Goal: Check status: Check status

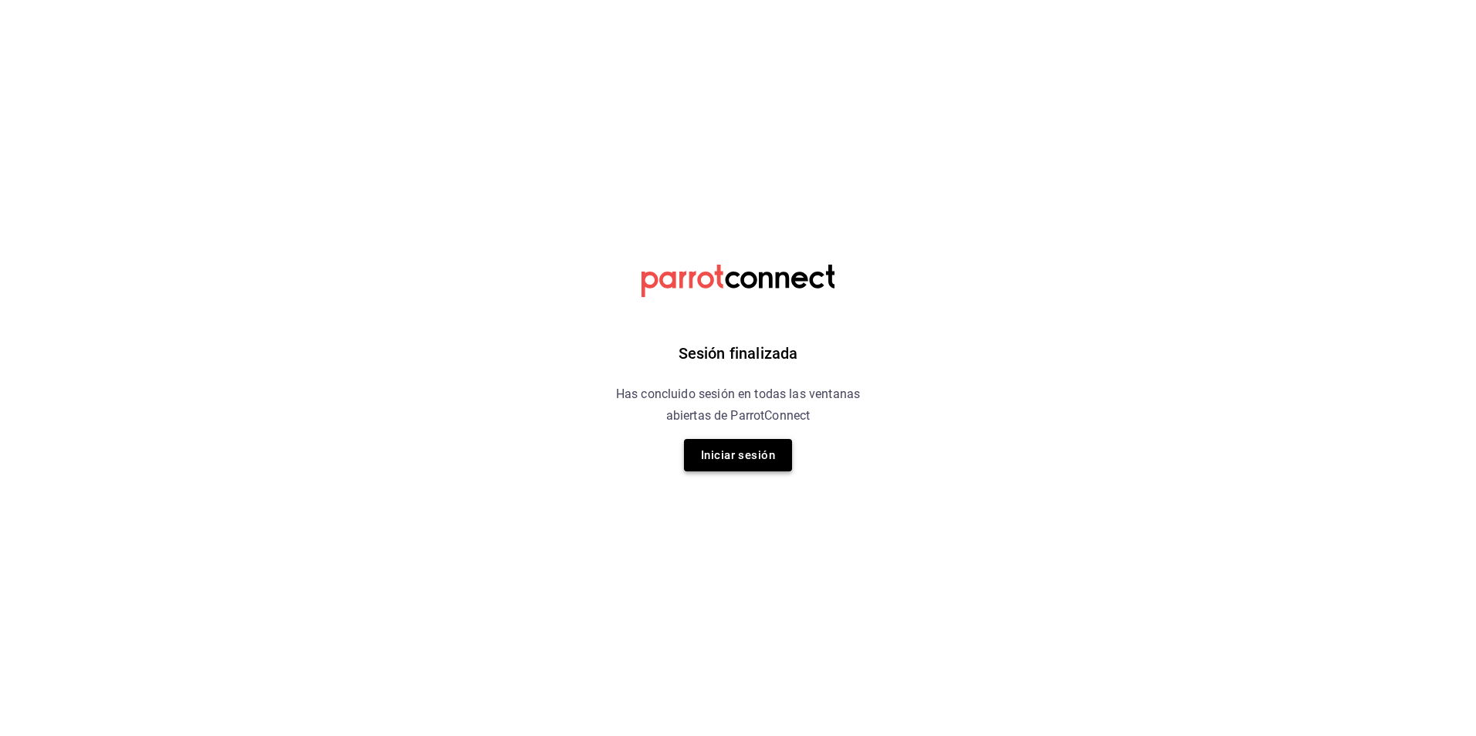
click at [740, 469] on button "Iniciar sesión" at bounding box center [738, 455] width 108 height 32
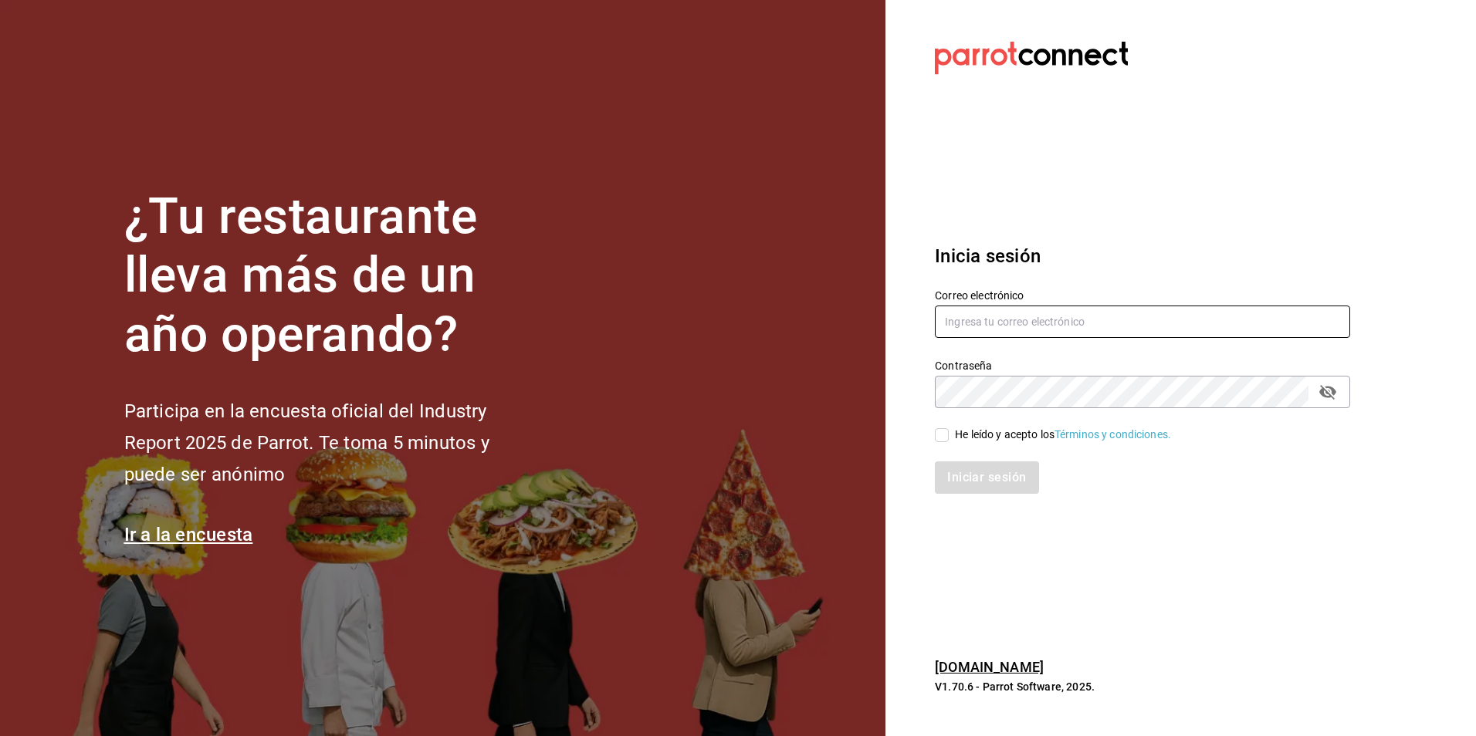
type input "[EMAIL_ADDRESS][PERSON_NAME][DOMAIN_NAME]"
click at [962, 324] on input "[EMAIL_ADDRESS][PERSON_NAME][DOMAIN_NAME]" at bounding box center [1142, 322] width 415 height 32
click at [943, 439] on input "He leído y acepto los Términos y condiciones." at bounding box center [942, 435] width 14 height 14
checkbox input "true"
click at [973, 470] on button "Iniciar sesión" at bounding box center [987, 478] width 105 height 32
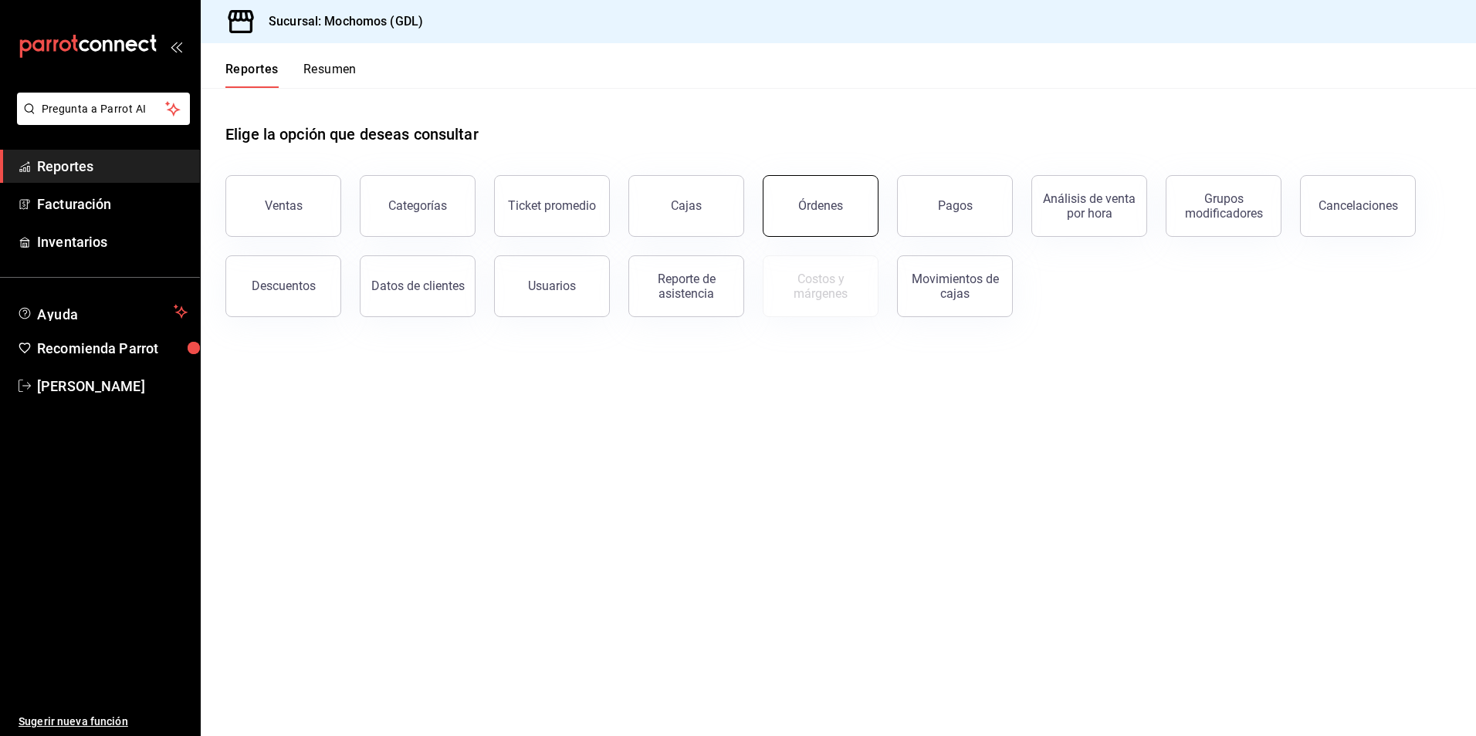
click at [822, 212] on div "Órdenes" at bounding box center [820, 205] width 45 height 15
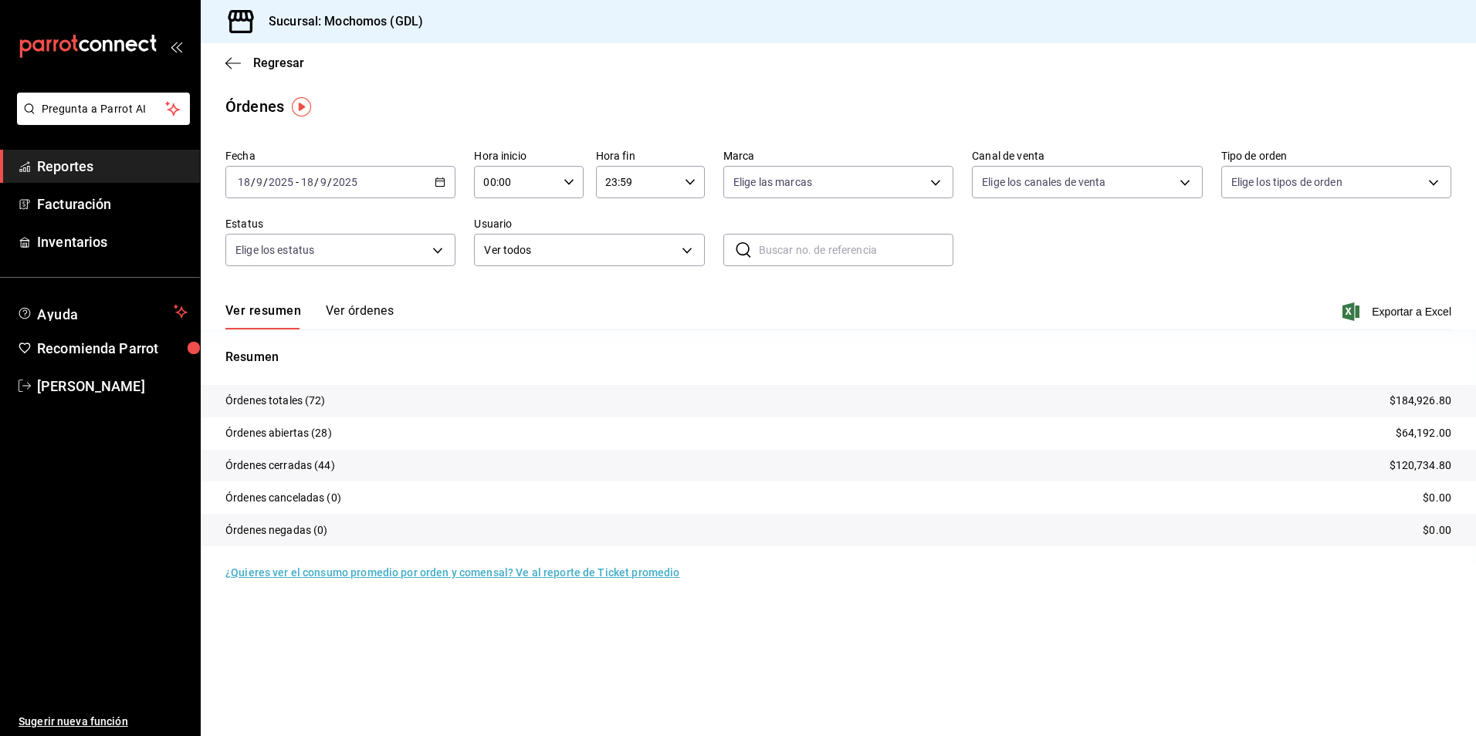
click at [436, 185] on \(Stroke\) "button" at bounding box center [439, 182] width 9 height 8
click at [274, 408] on span "Rango de fechas" at bounding box center [299, 402] width 120 height 16
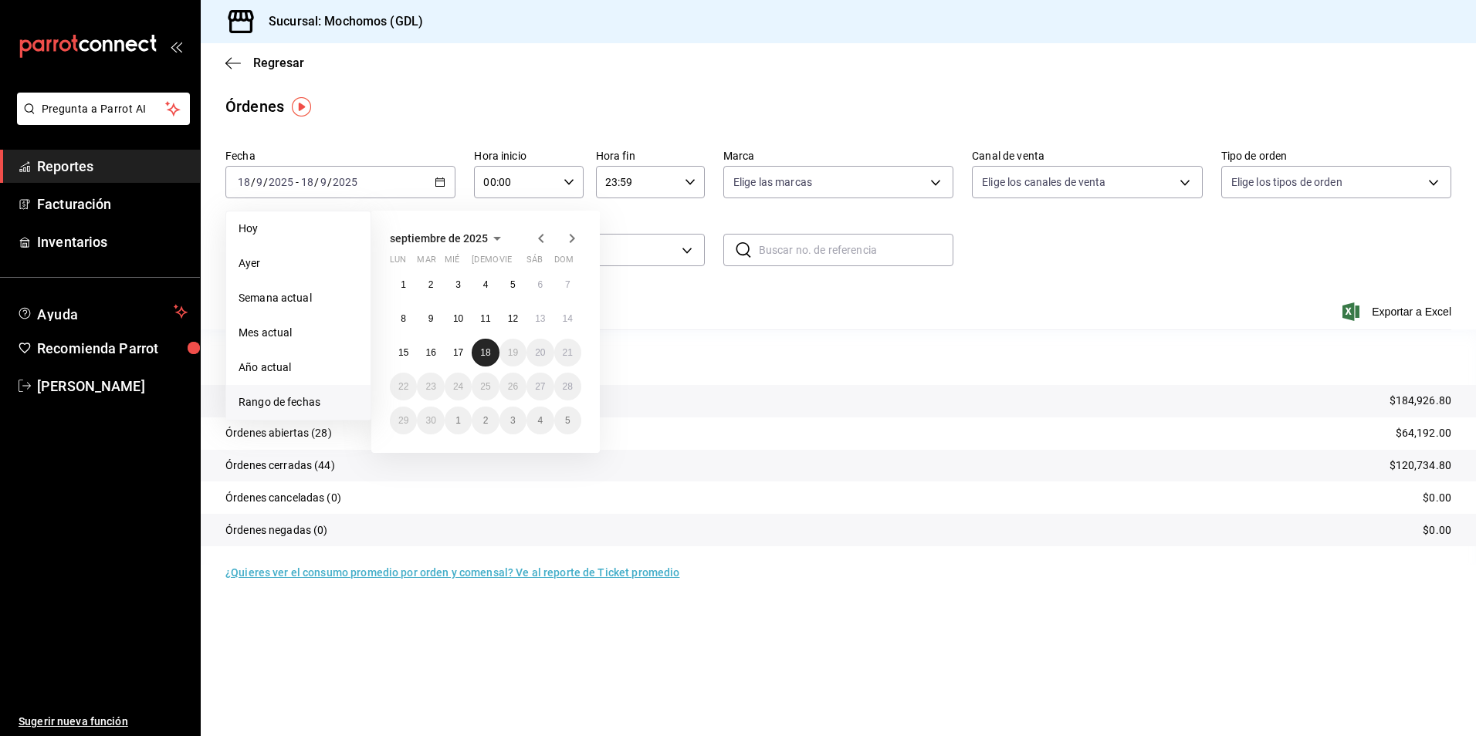
click at [482, 351] on abbr "18" at bounding box center [485, 352] width 10 height 11
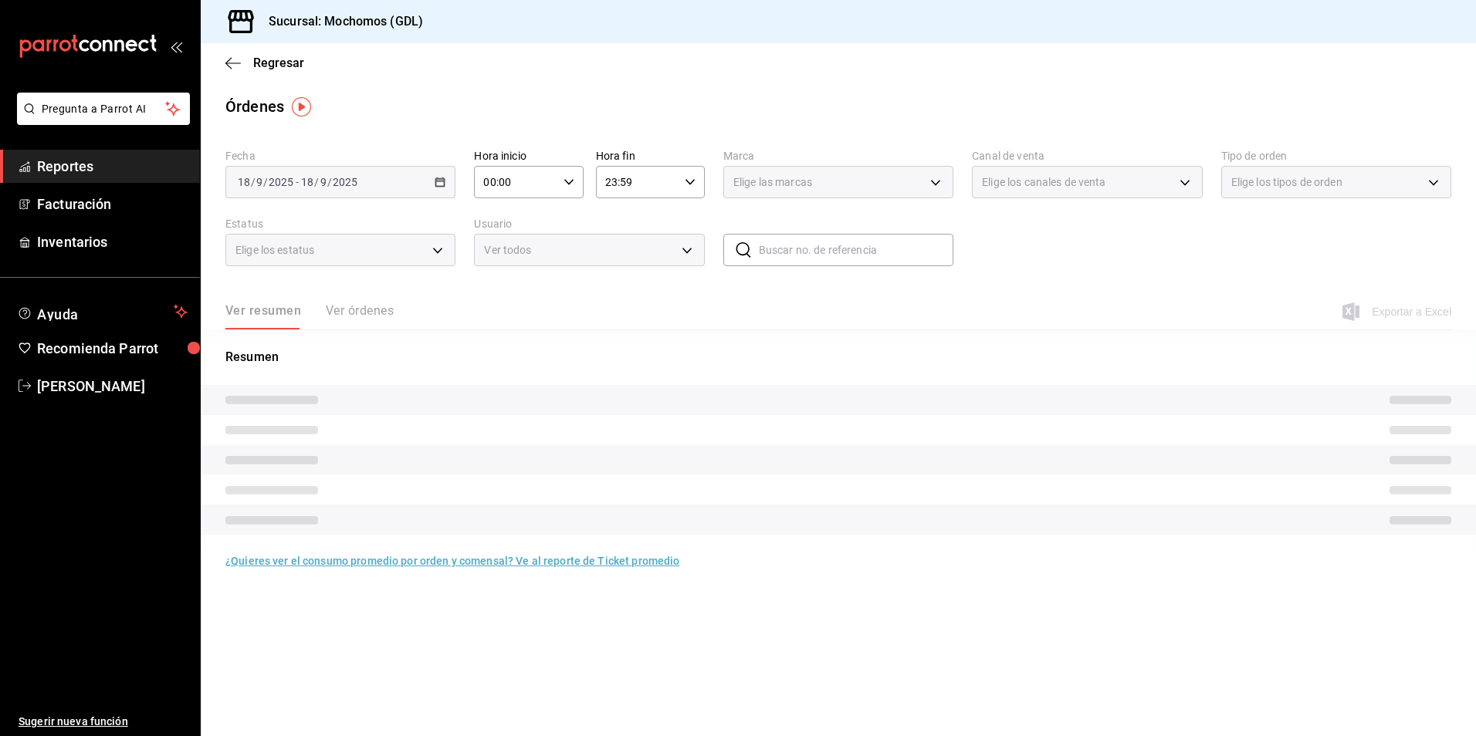
click at [579, 184] on div "00:00 Hora inicio" at bounding box center [528, 182] width 109 height 32
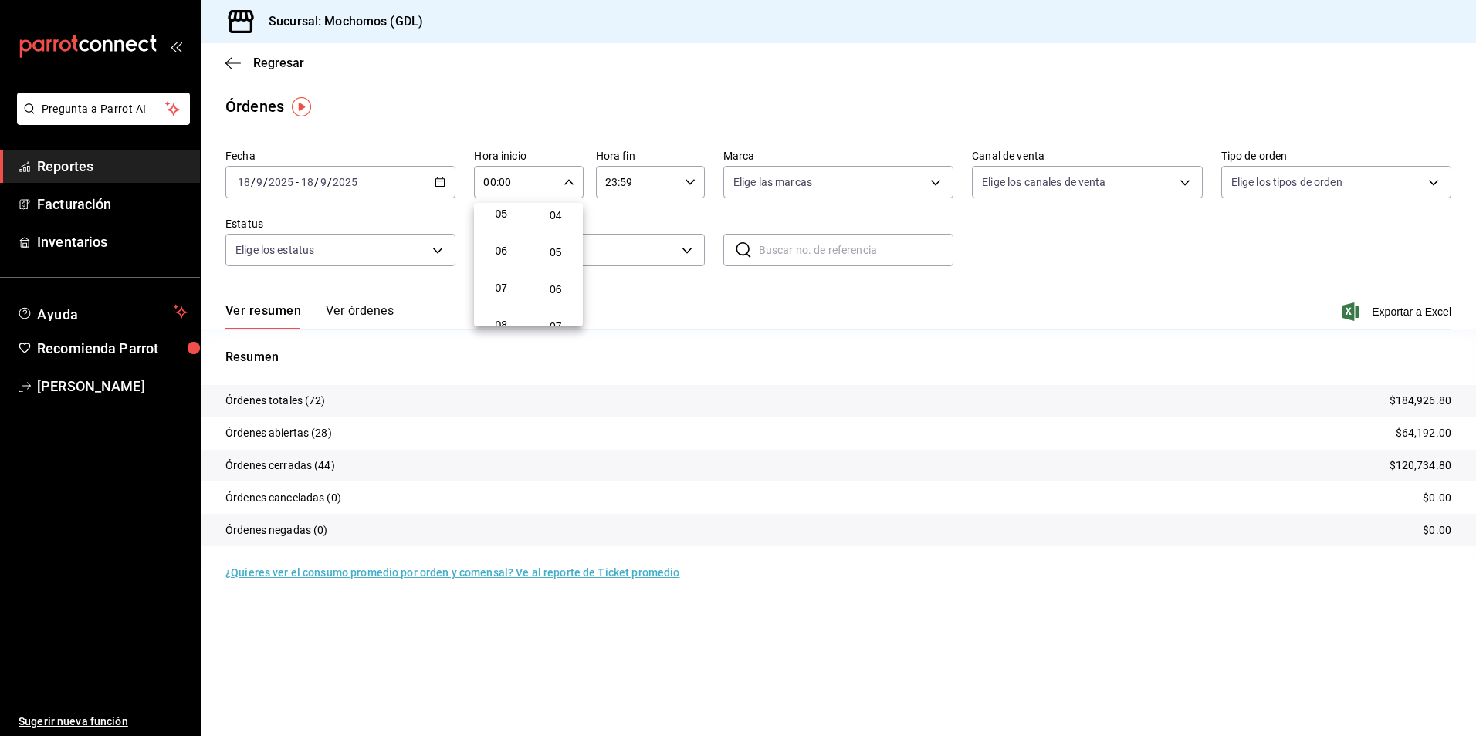
scroll to position [232, 0]
click at [504, 215] on span "06" at bounding box center [501, 212] width 30 height 12
type input "06:00"
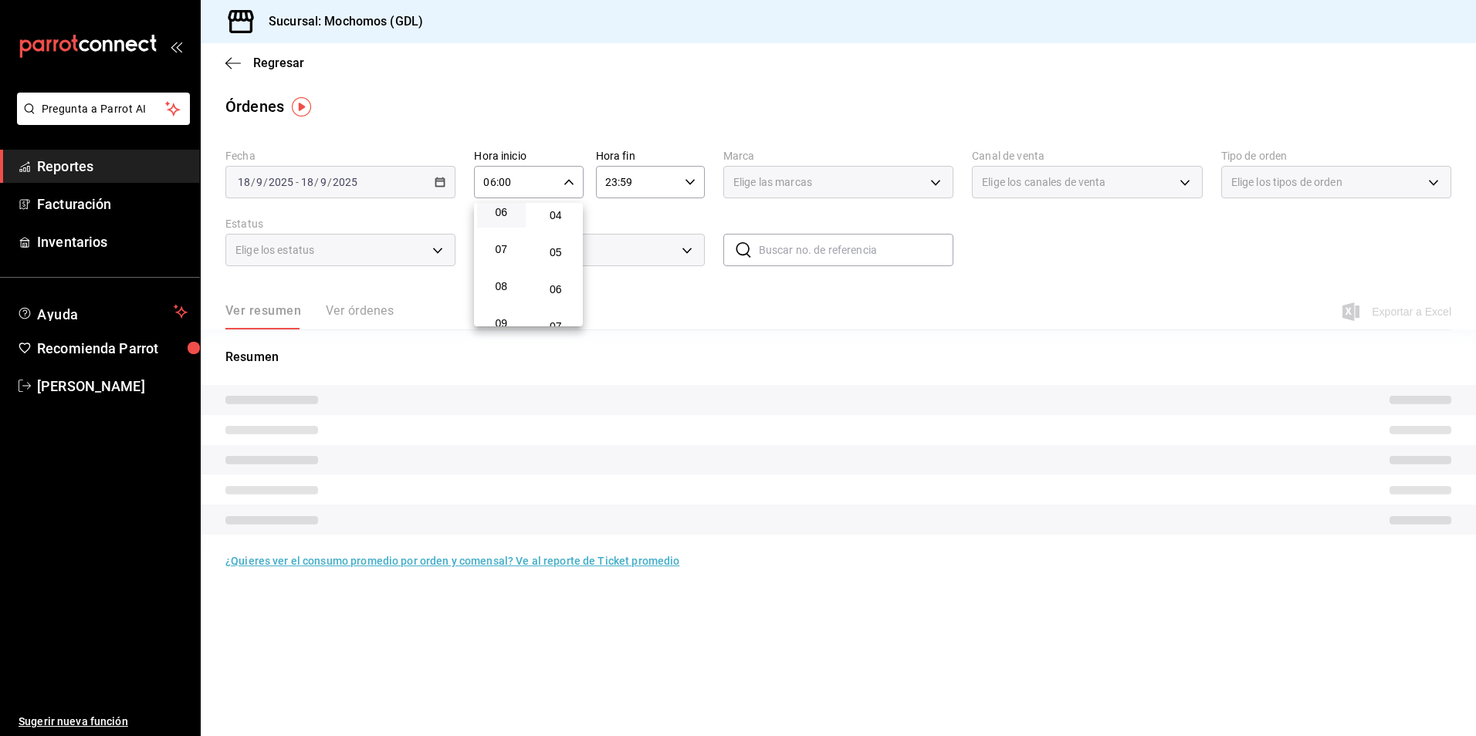
click at [787, 181] on div at bounding box center [738, 368] width 1476 height 736
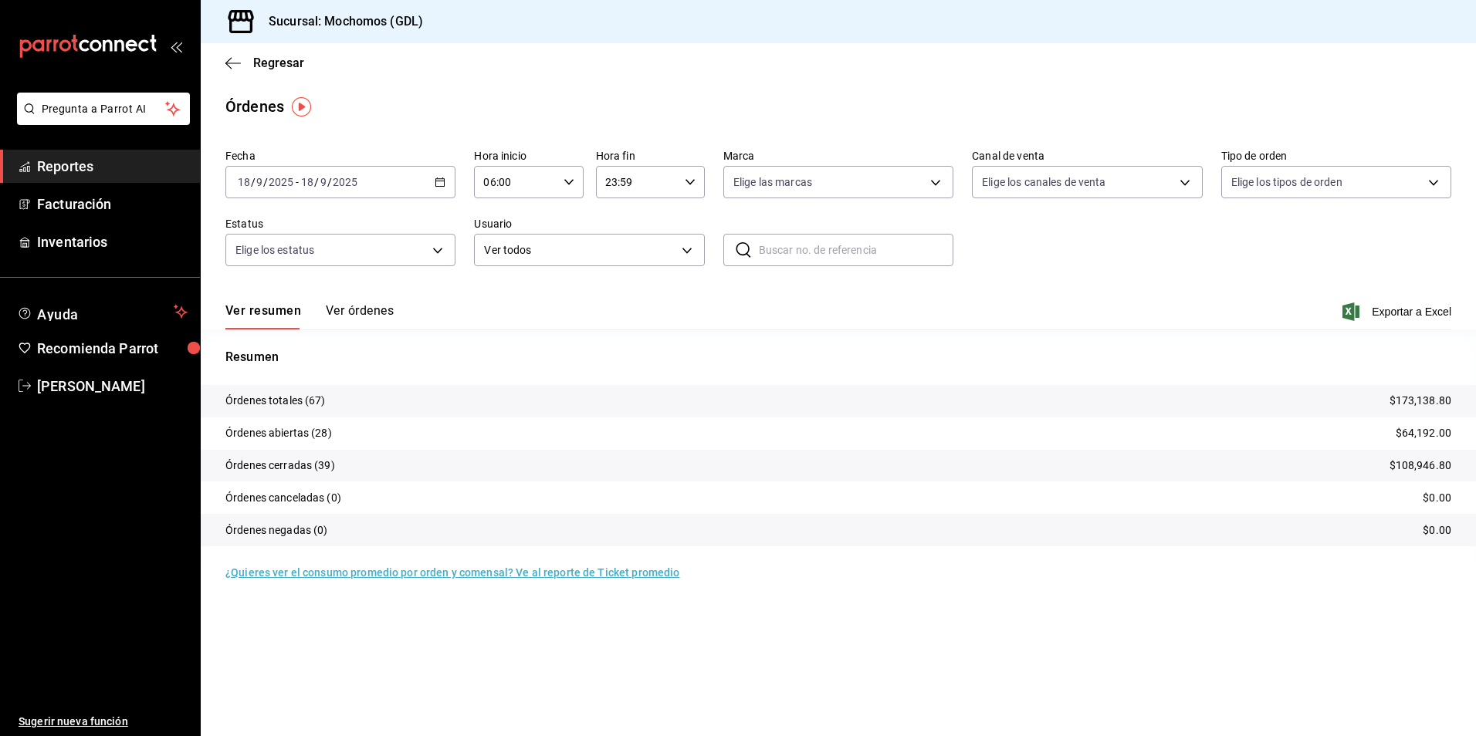
click at [750, 190] on body "Pregunta a Parrot AI Reportes Facturación Inventarios Ayuda Recomienda Parrot […" at bounding box center [738, 368] width 1476 height 736
click at [782, 291] on span "Mochomos (GDL)" at bounding box center [856, 294] width 181 height 16
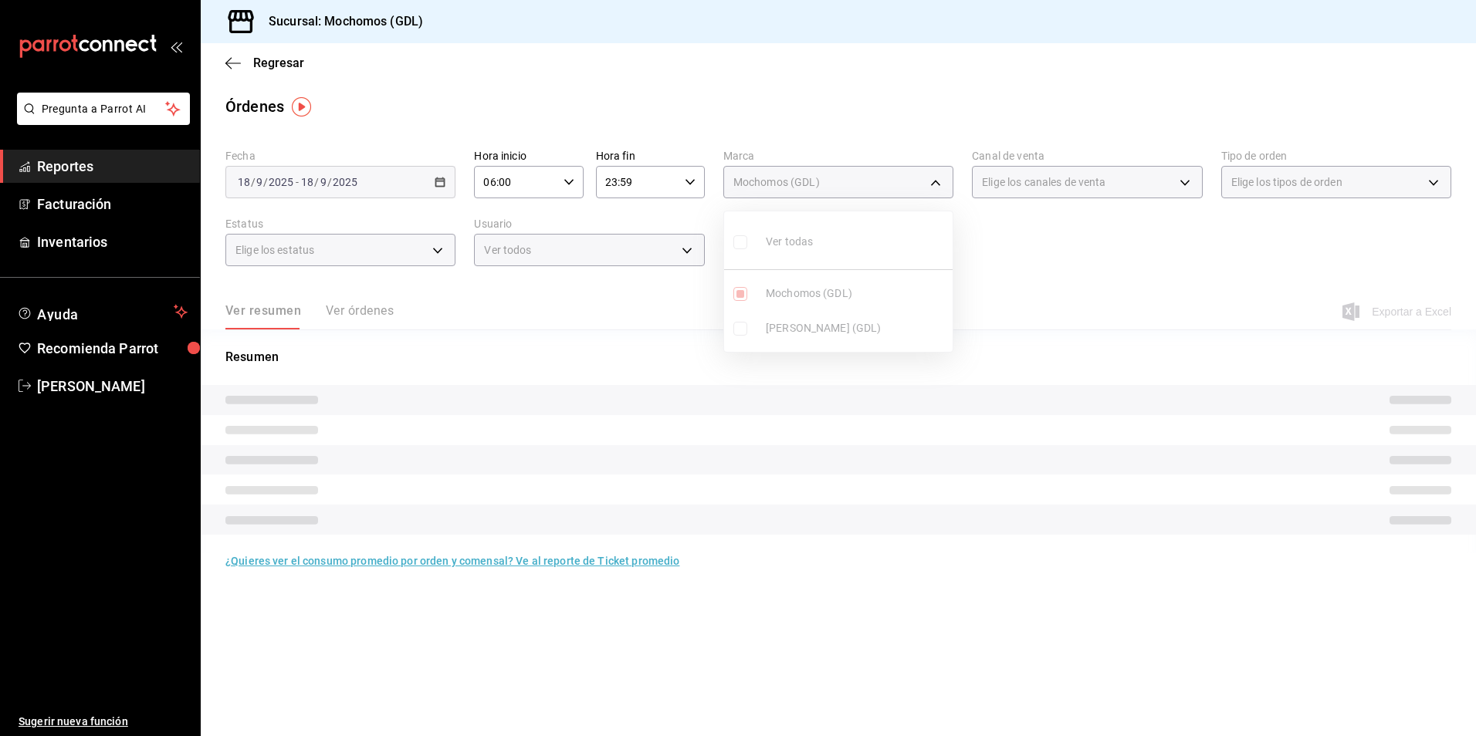
type input "36c25d4a-7cb0-456c-a434-e981d54830bc"
checkbox input "true"
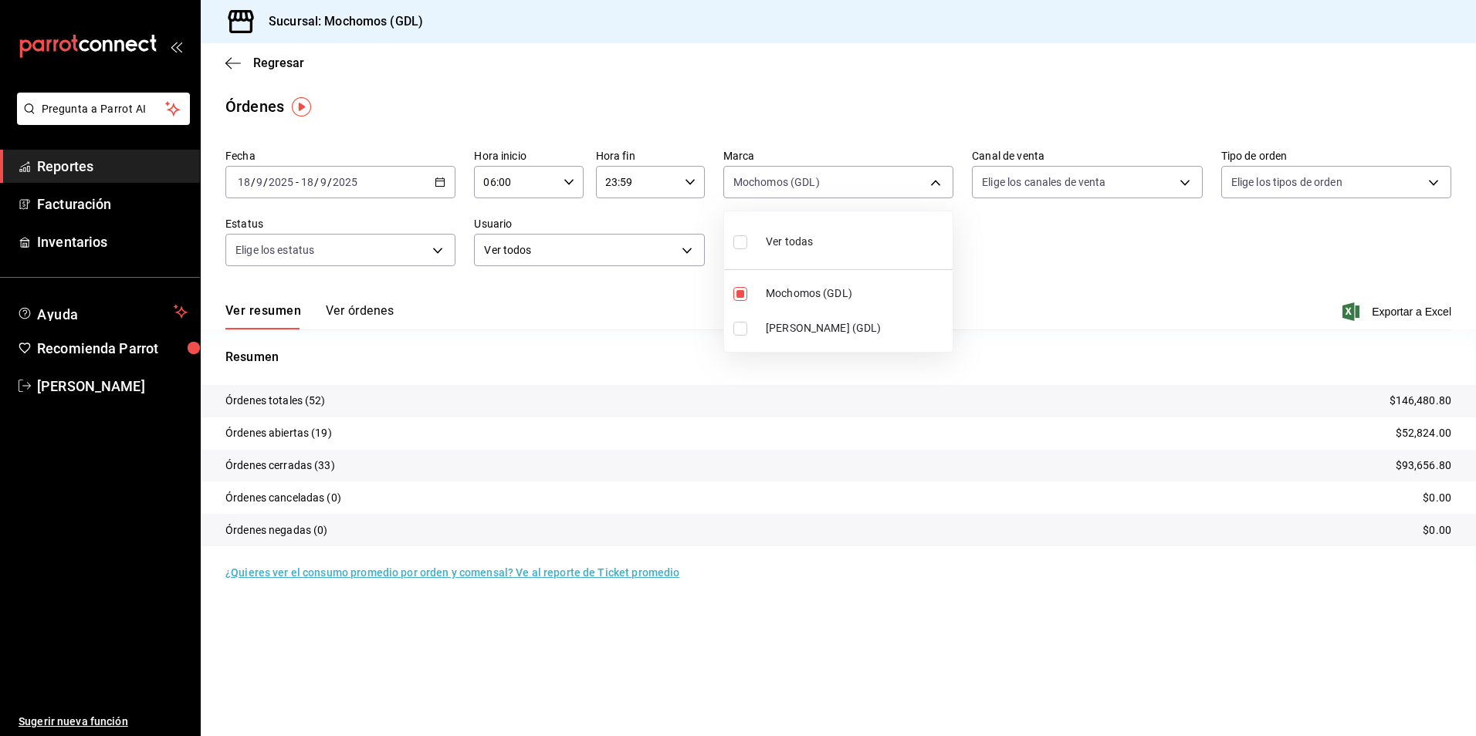
click at [1043, 183] on div at bounding box center [738, 368] width 1476 height 736
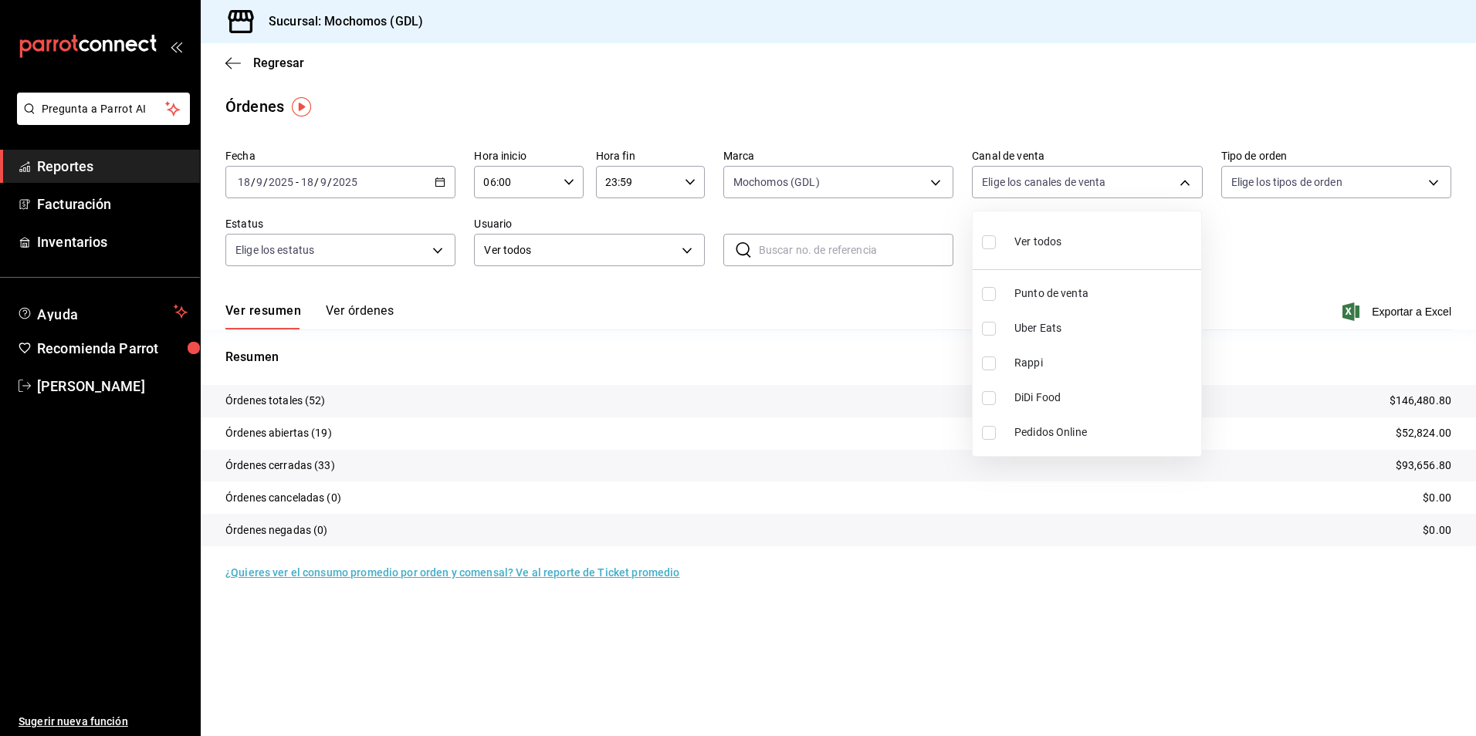
click at [1012, 185] on body "Pregunta a Parrot AI Reportes Facturación Inventarios Ayuda Recomienda Parrot […" at bounding box center [738, 368] width 1476 height 736
click at [1024, 230] on div "Ver todos" at bounding box center [1022, 240] width 80 height 33
type input "PARROT,UBER_EATS,RAPPI,DIDI_FOOD,ONLINE"
checkbox input "true"
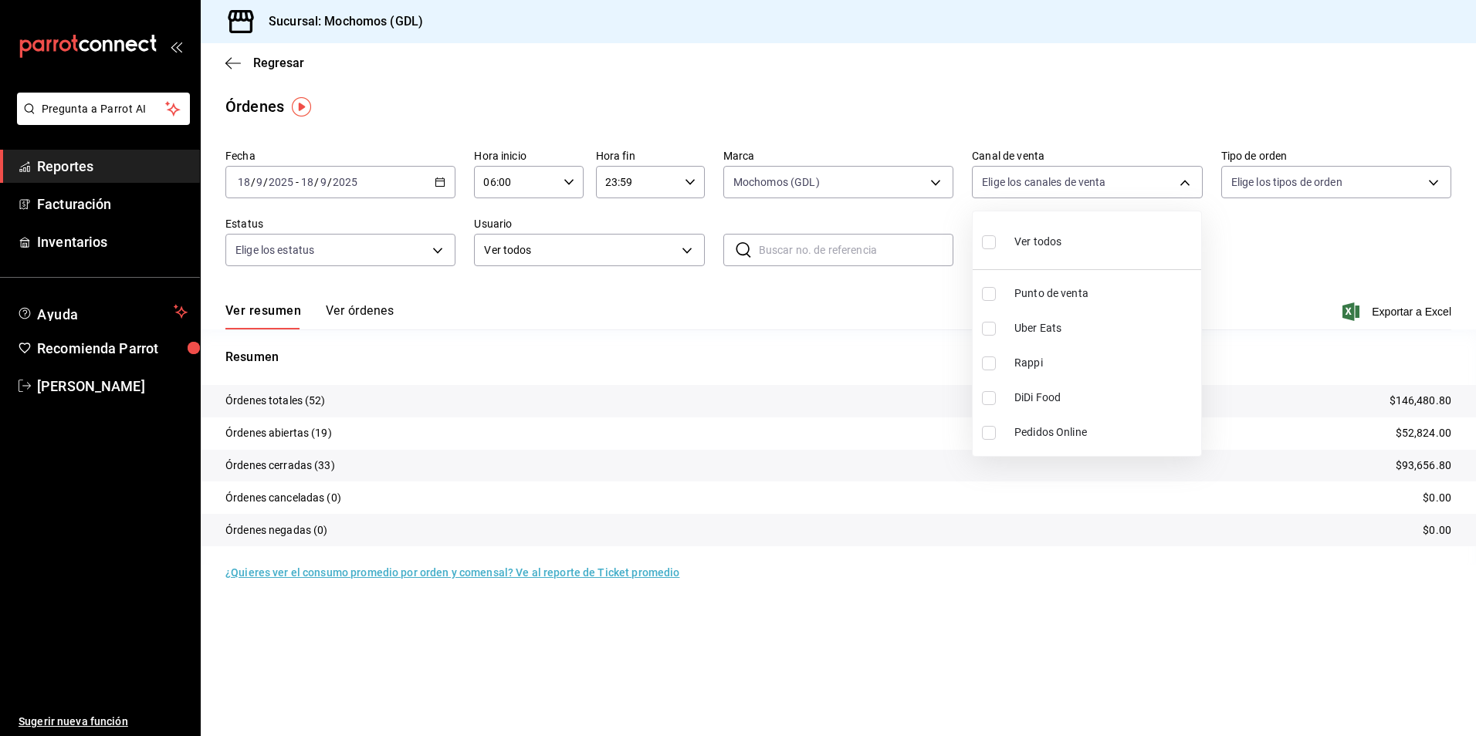
checkbox input "true"
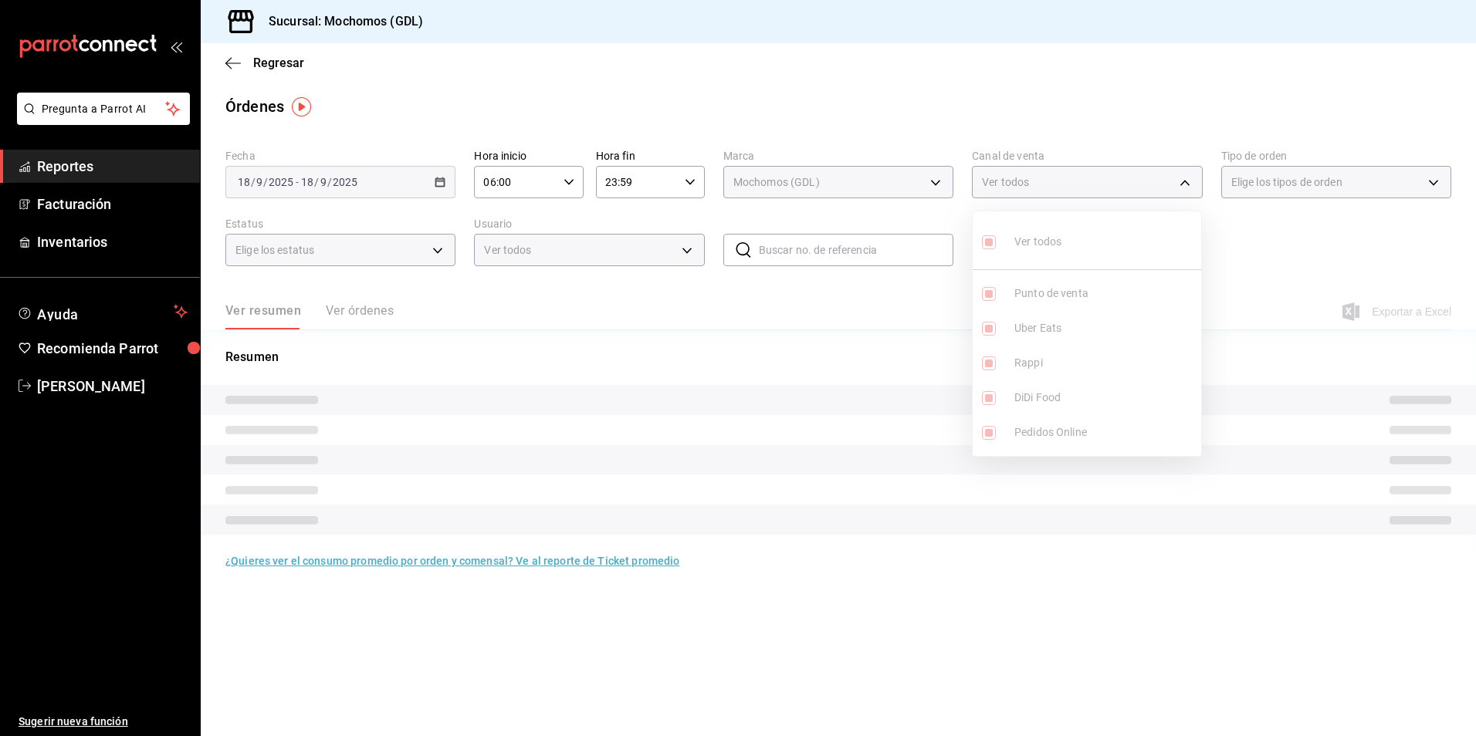
click at [1288, 181] on div at bounding box center [738, 368] width 1476 height 736
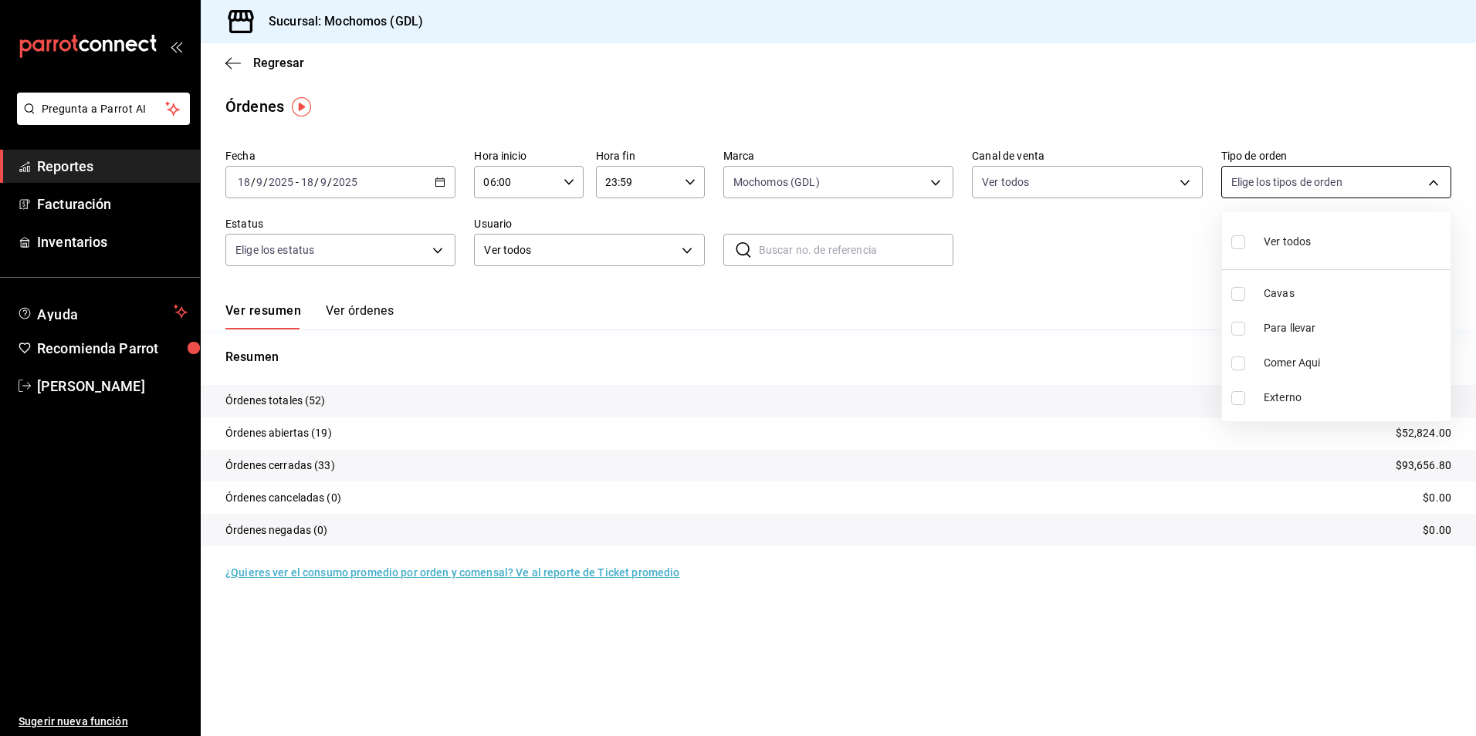
click at [1260, 188] on body "Pregunta a Parrot AI Reportes Facturación Inventarios Ayuda Recomienda Parrot […" at bounding box center [738, 368] width 1476 height 736
click at [1257, 225] on div "Ver todos" at bounding box center [1271, 240] width 80 height 33
type input "c3d0baef-30c0-4718-9d76-caab43e27316,13c4cc4a-99d2-42c0-ba96-c3de8c08c13d,7b791…"
checkbox input "true"
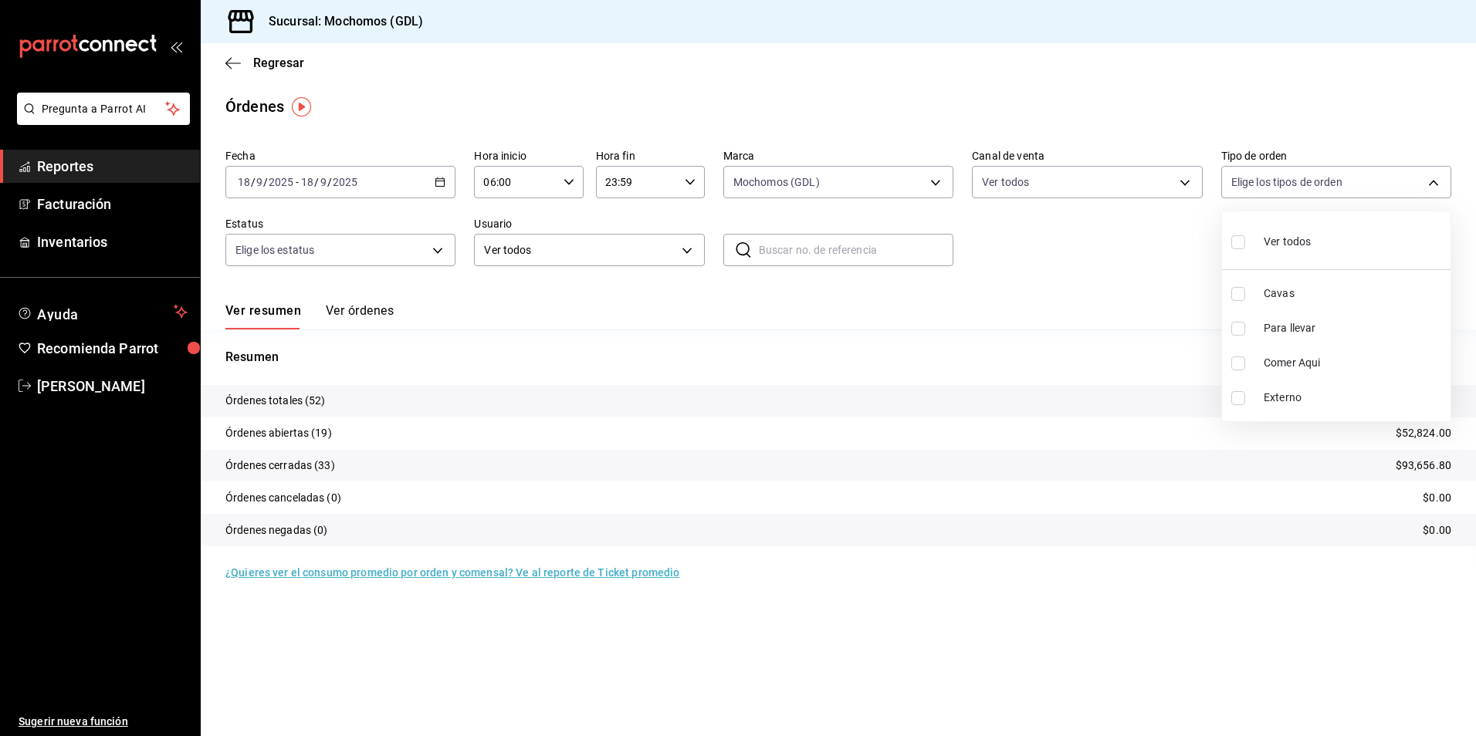
checkbox input "true"
click at [453, 245] on div at bounding box center [738, 368] width 1476 height 736
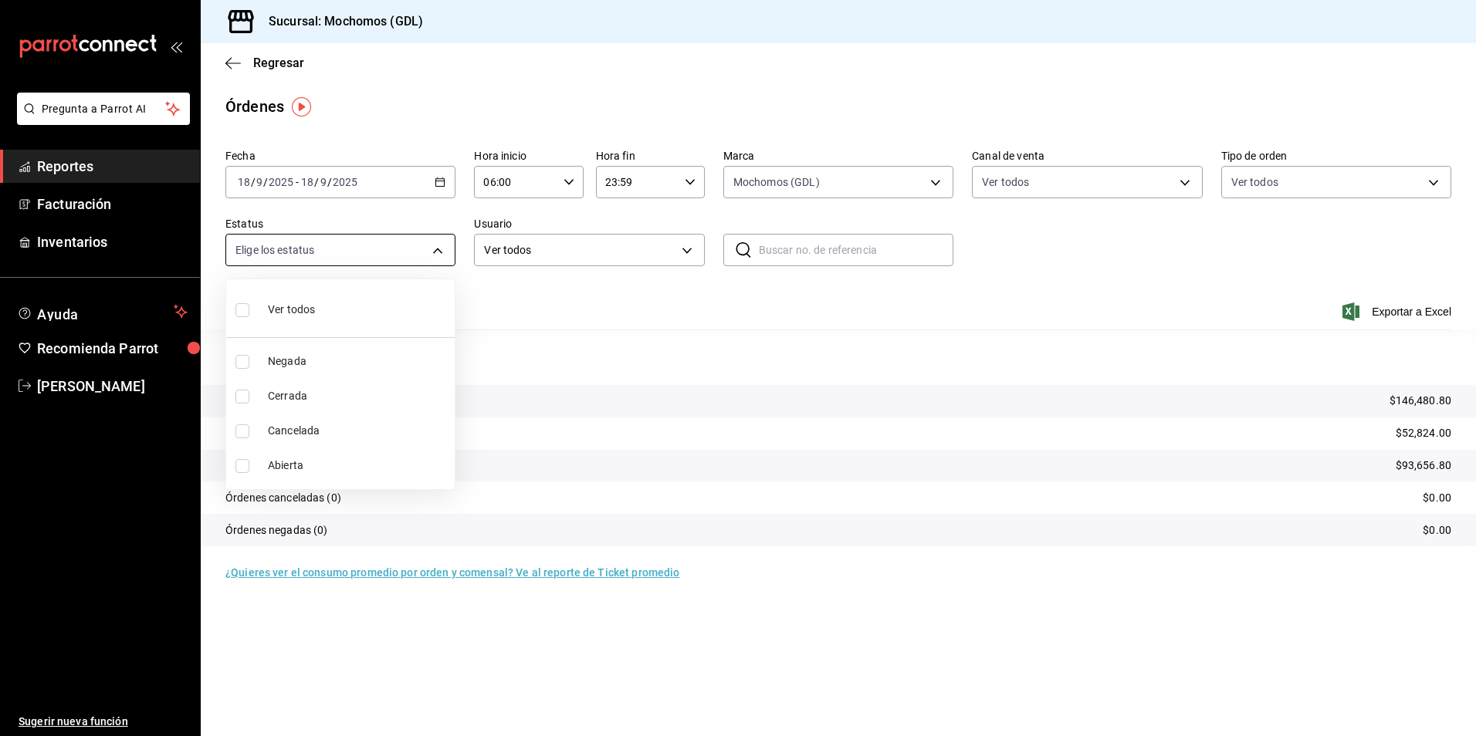
click at [443, 259] on body "Pregunta a Parrot AI Reportes Facturación Inventarios Ayuda Recomienda Parrot […" at bounding box center [738, 368] width 1476 height 736
click at [262, 321] on div "Ver todos" at bounding box center [275, 308] width 80 height 33
type input "DENIED,FINISHED,CANCELED,OPEN"
checkbox input "true"
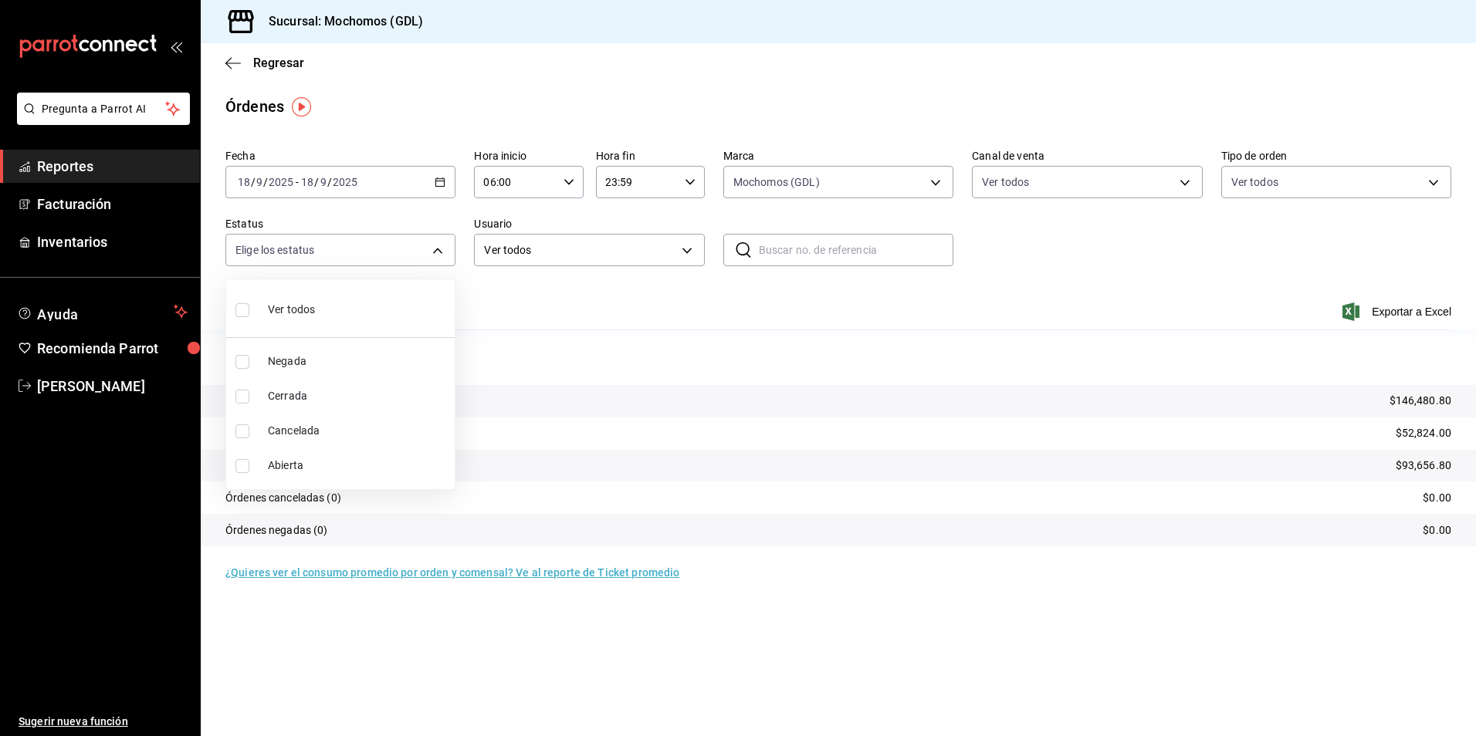
checkbox input "true"
click at [1099, 272] on div at bounding box center [738, 368] width 1476 height 736
click at [858, 162] on div "Mochomos (GDL) 36c25d4a-7cb0-456c-a434-e981d54830bc" at bounding box center [838, 179] width 230 height 39
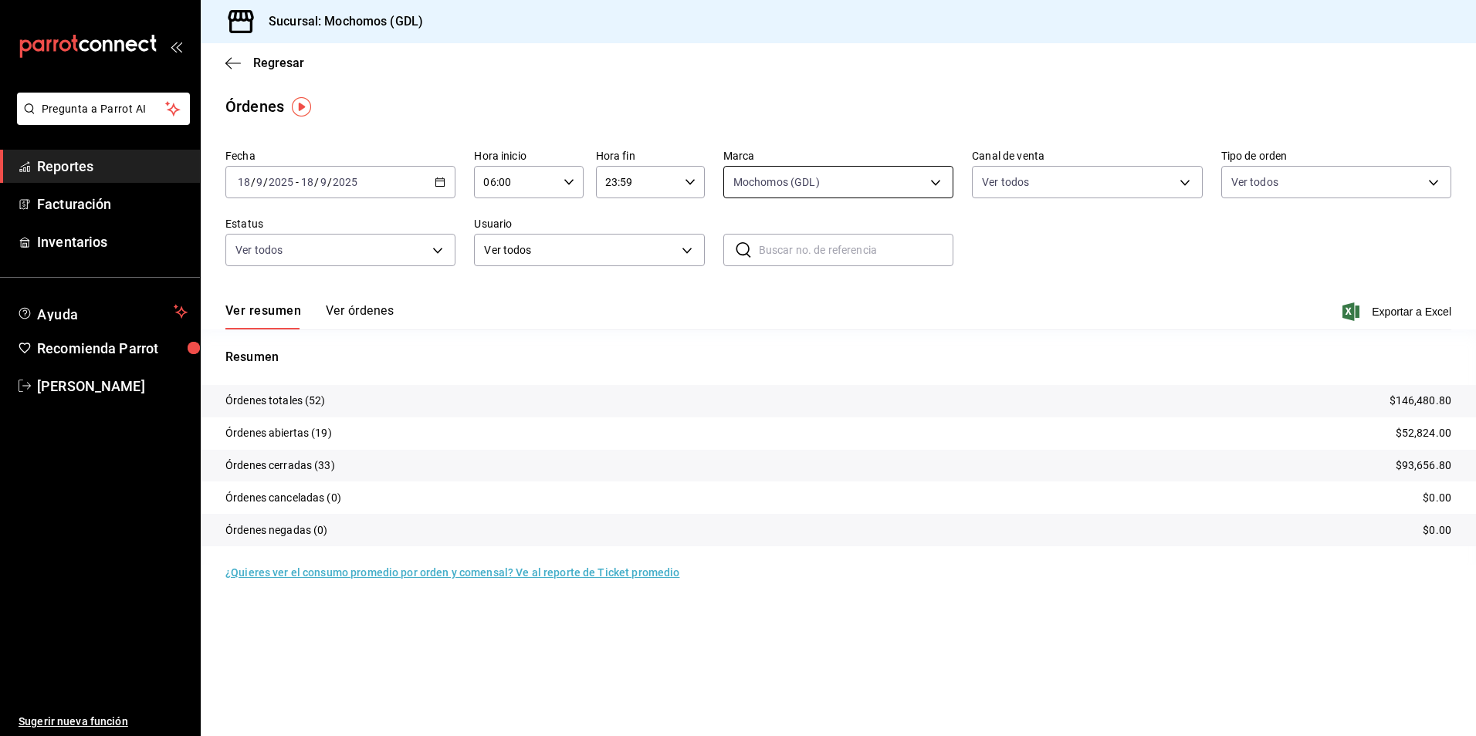
click at [857, 174] on body "Pregunta a Parrot AI Reportes Facturación Inventarios Ayuda Recomienda Parrot […" at bounding box center [738, 368] width 1476 height 736
click at [848, 275] on ul "Ver todas Mochomos (GDL) [PERSON_NAME] (GDL)" at bounding box center [838, 282] width 229 height 140
click at [846, 289] on span "Mochomos (GDL)" at bounding box center [856, 294] width 181 height 16
checkbox input "false"
click at [846, 289] on span "Mochomos (GDL)" at bounding box center [856, 294] width 181 height 16
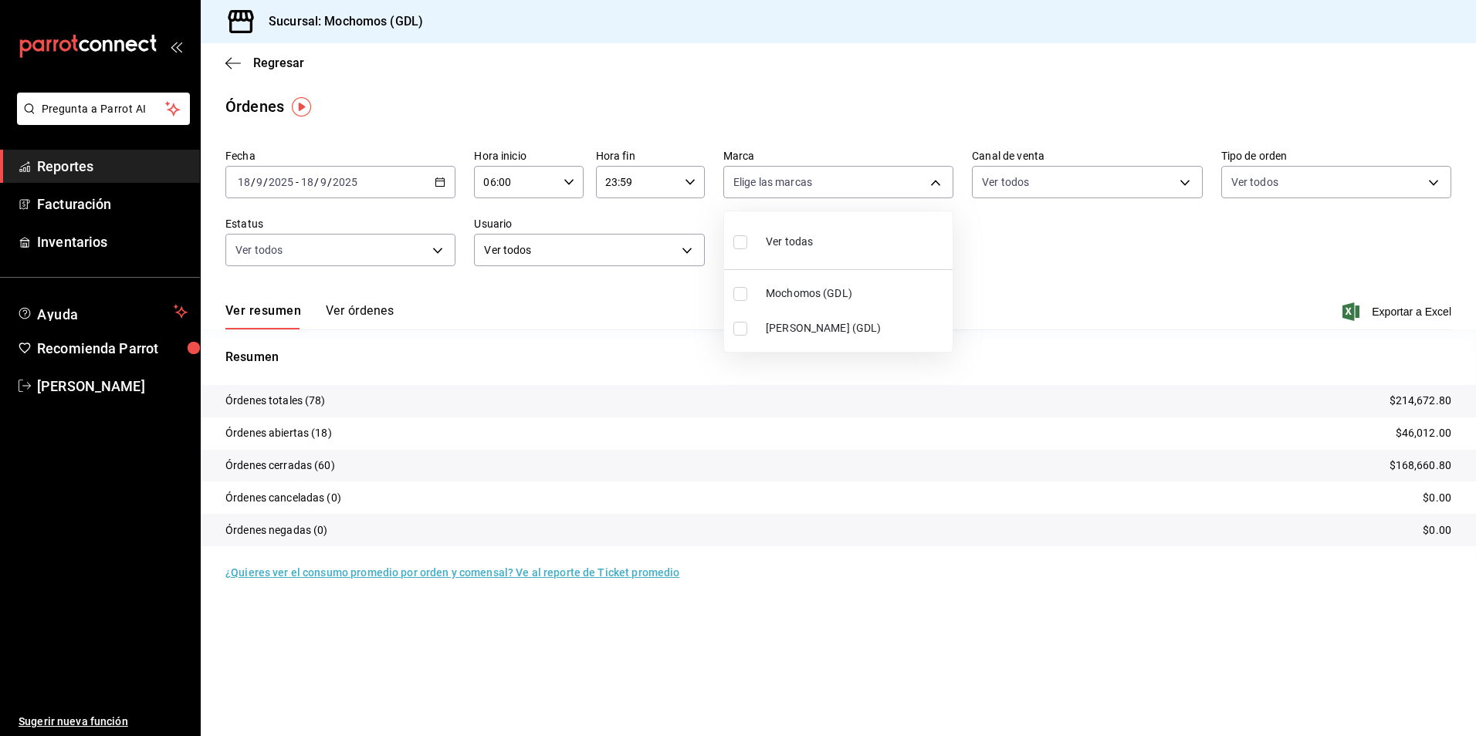
type input "36c25d4a-7cb0-456c-a434-e981d54830bc"
checkbox input "true"
